Goal: Navigation & Orientation: Go to known website

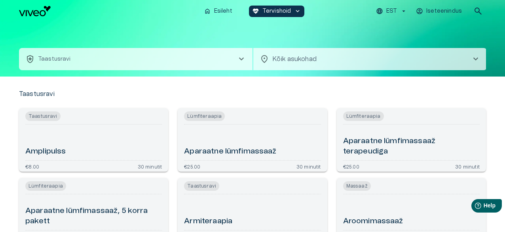
click at [352, 24] on div "health_and_safety Taastusravi chevron_right location_on Kõik asukohad chevron_r…" at bounding box center [252, 49] width 467 height 54
click at [223, 9] on p "Esileht" at bounding box center [223, 11] width 18 height 8
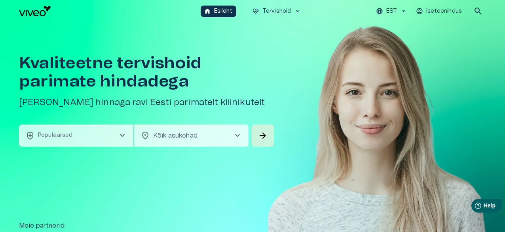
click at [123, 137] on span "chevron_right" at bounding box center [123, 136] width 10 height 10
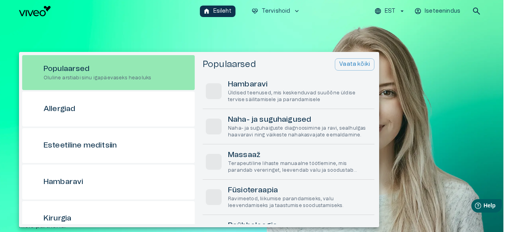
scroll to position [22, 0]
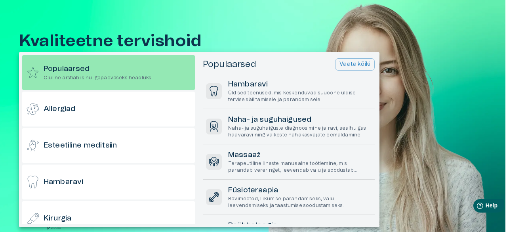
click at [154, 20] on div at bounding box center [253, 116] width 507 height 232
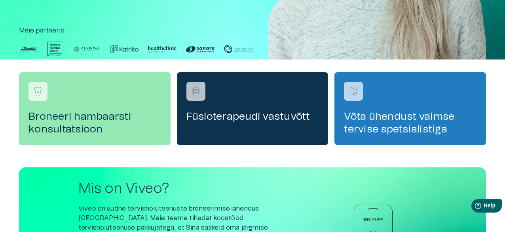
scroll to position [196, 0]
